Goal: Information Seeking & Learning: Learn about a topic

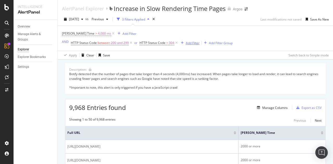
click at [190, 44] on div "Add Filter" at bounding box center [192, 43] width 14 height 4
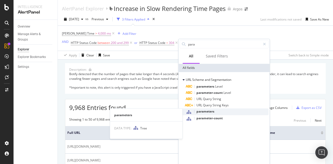
type input "para"
click at [208, 110] on span "parameters" at bounding box center [205, 111] width 18 height 4
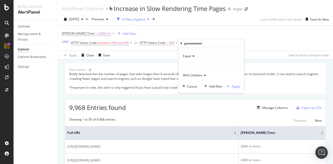
click at [194, 63] on div at bounding box center [211, 66] width 57 height 8
click at [195, 77] on span "Clean" at bounding box center [192, 76] width 8 height 4
click at [235, 86] on div "Apply" at bounding box center [235, 86] width 8 height 4
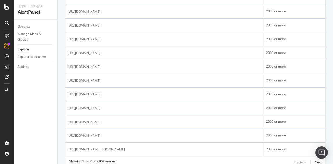
scroll to position [715, 0]
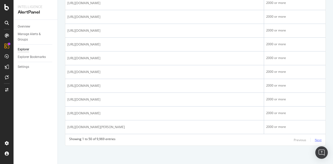
click at [315, 137] on div "Next" at bounding box center [317, 140] width 7 height 6
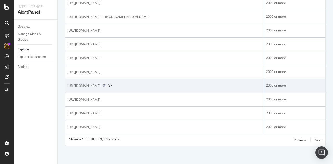
click at [105, 87] on icon at bounding box center [103, 85] width 3 height 3
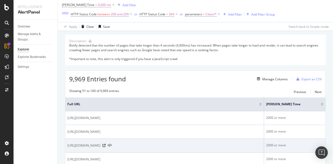
scroll to position [0, 0]
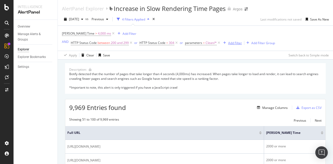
click at [235, 43] on div "Add Filter" at bounding box center [235, 43] width 14 height 4
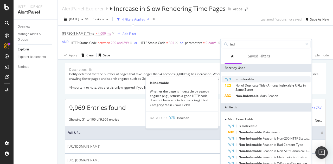
type input "ind"
click at [242, 79] on span "Indexable" at bounding box center [246, 79] width 16 height 4
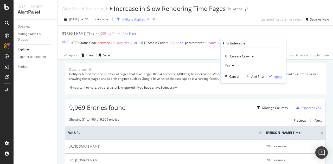
click at [278, 75] on div "Apply" at bounding box center [278, 76] width 8 height 4
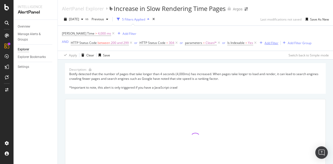
click at [267, 43] on div "Add Filter" at bounding box center [271, 43] width 14 height 4
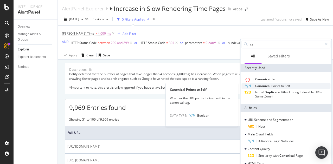
type input "ca"
click at [290, 85] on div "Canonical Points to Self" at bounding box center [285, 86] width 89 height 6
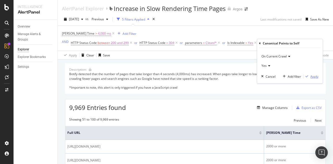
click at [313, 76] on div "Apply" at bounding box center [314, 76] width 8 height 4
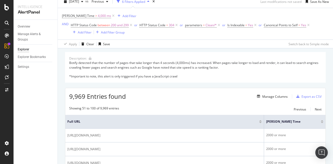
scroll to position [26, 0]
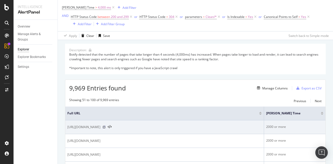
click at [105, 126] on icon at bounding box center [103, 126] width 3 height 3
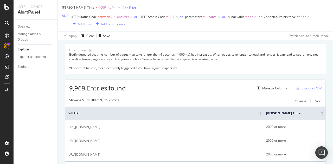
scroll to position [0, 0]
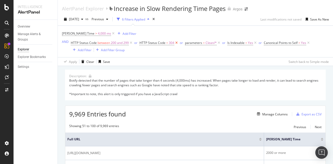
click at [176, 42] on icon at bounding box center [176, 42] width 4 height 5
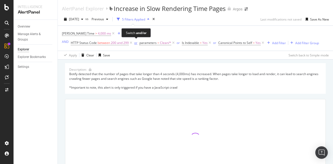
click at [136, 43] on div "or" at bounding box center [135, 43] width 3 height 4
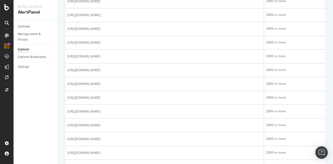
scroll to position [696, 0]
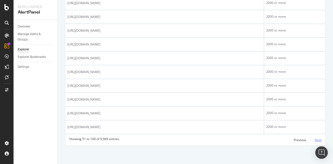
click at [315, 140] on div "Next" at bounding box center [317, 140] width 7 height 4
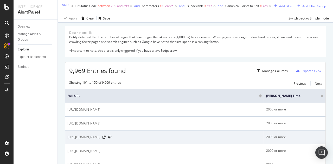
scroll to position [0, 0]
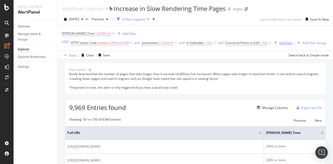
click at [279, 45] on div "Add Filter" at bounding box center [286, 43] width 14 height 4
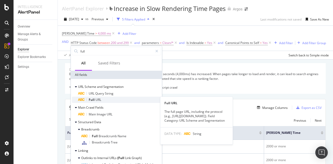
type input "full"
click at [104, 100] on div "Full URL" at bounding box center [119, 100] width 83 height 6
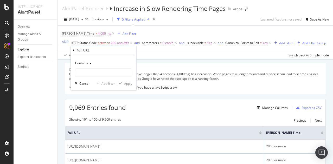
click at [85, 62] on span "Contains" at bounding box center [81, 63] width 13 height 4
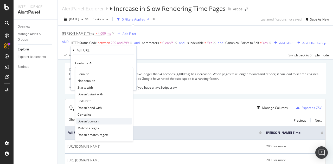
click at [94, 121] on span "Doesn't contain" at bounding box center [88, 121] width 23 height 4
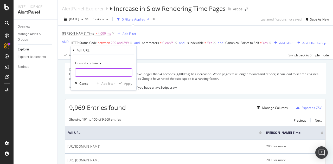
click at [95, 74] on input "text" at bounding box center [103, 72] width 57 height 8
type input "page"
click at [128, 82] on div "Apply" at bounding box center [128, 83] width 8 height 4
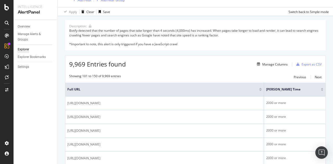
scroll to position [52, 0]
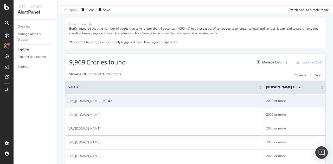
click at [105, 100] on icon at bounding box center [103, 100] width 3 height 3
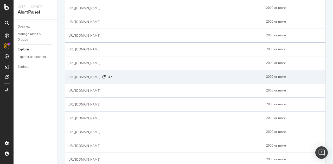
scroll to position [442, 0]
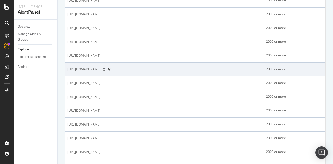
click at [105, 71] on icon at bounding box center [103, 69] width 3 height 3
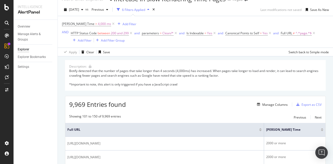
scroll to position [0, 0]
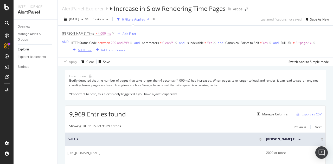
click at [88, 51] on div "Add Filter" at bounding box center [85, 50] width 14 height 4
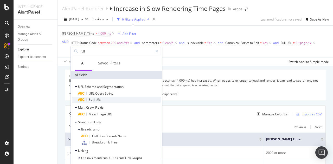
click at [97, 99] on span "URL" at bounding box center [98, 99] width 6 height 4
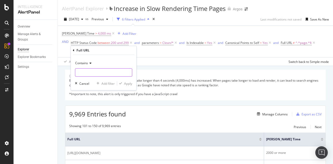
click at [96, 75] on input "text" at bounding box center [103, 72] width 57 height 8
type input "/browse"
click at [127, 84] on div "Apply" at bounding box center [128, 83] width 8 height 4
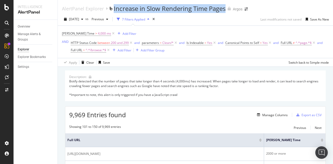
drag, startPoint x: 226, startPoint y: 9, endPoint x: 111, endPoint y: 12, distance: 114.9
click at [111, 12] on div "AlertPanel Explorer Increase in Slow Rendering Time Pages" at bounding box center [146, 8] width 169 height 9
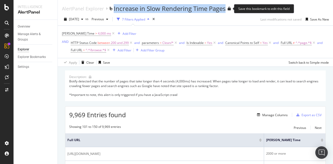
copy div "Increase in Slow Rendering Time Pages"
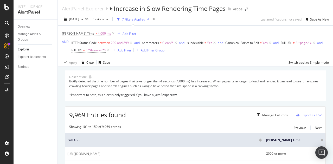
click at [191, 54] on div "HTTP Status Code between 200 and 299 and parameters = Clean/* and Is Indexable …" at bounding box center [200, 46] width 258 height 15
